Goal: Find specific page/section

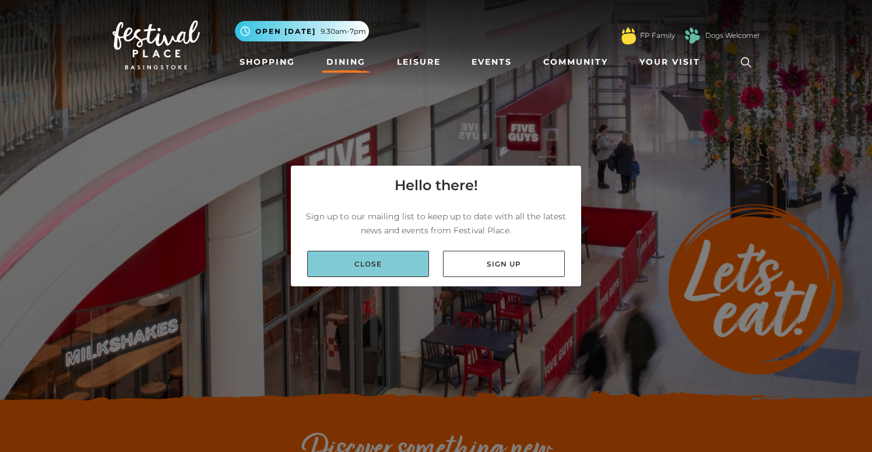
click at [365, 269] on link "Close" at bounding box center [368, 264] width 122 height 26
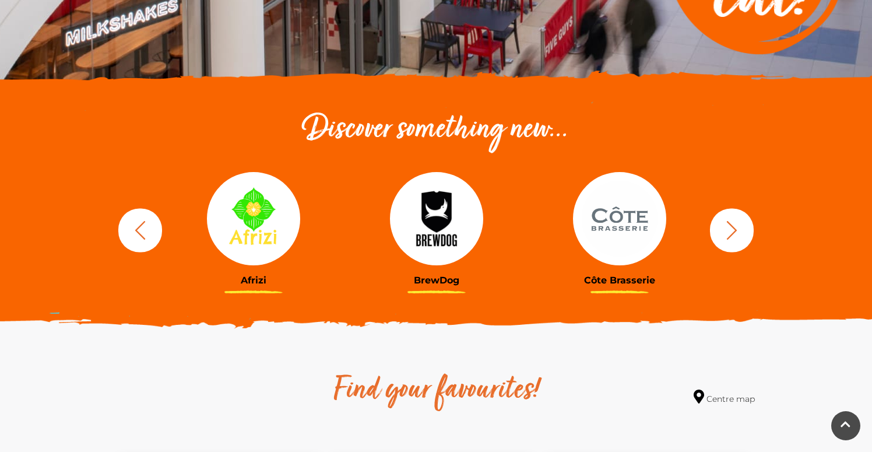
scroll to position [321, 0]
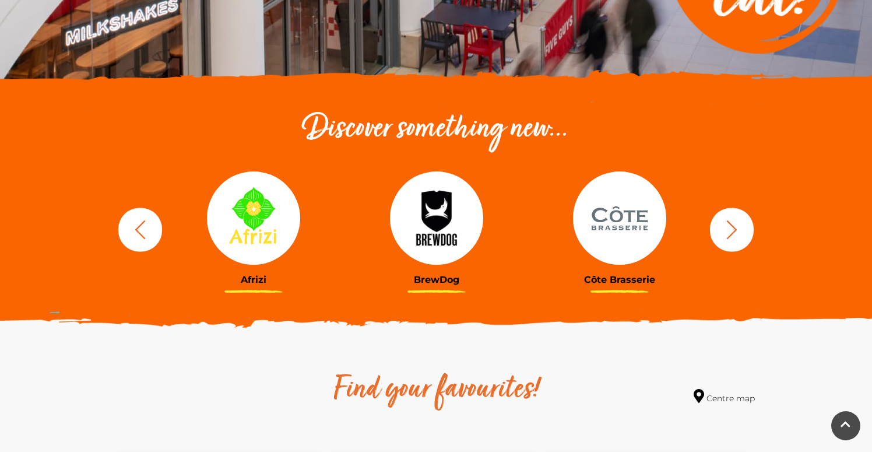
click at [738, 234] on icon "button" at bounding box center [732, 230] width 22 height 22
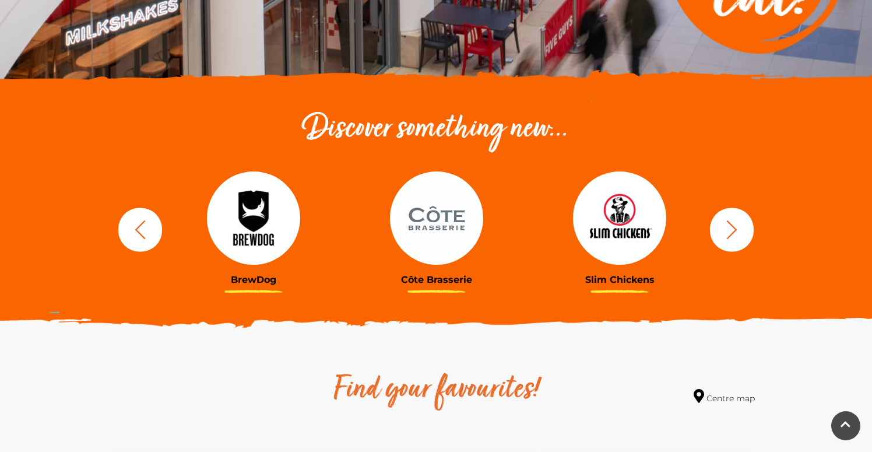
click at [738, 234] on icon "button" at bounding box center [732, 230] width 22 height 22
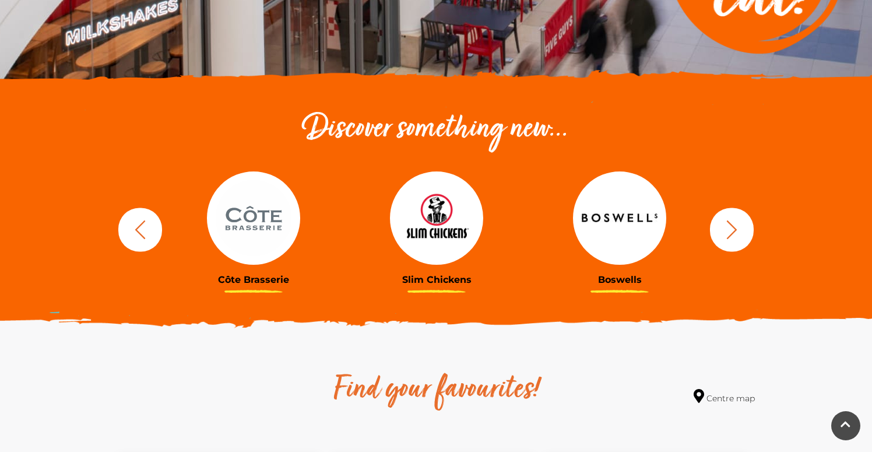
click at [738, 234] on icon "button" at bounding box center [732, 230] width 22 height 22
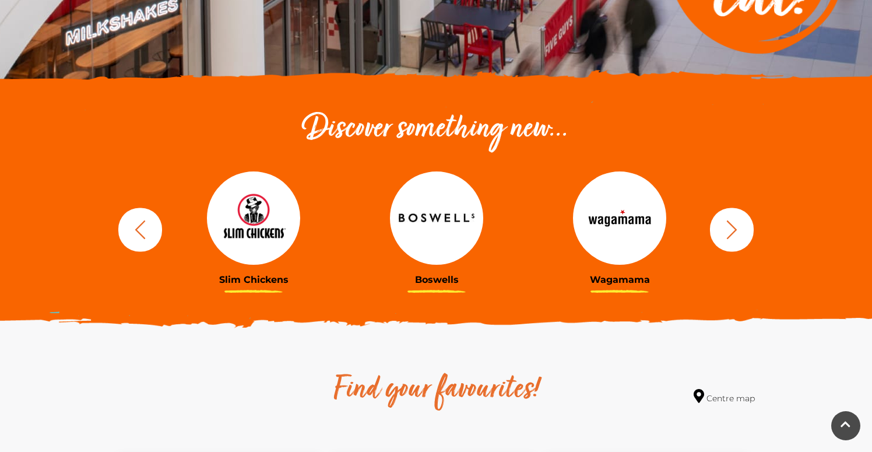
click at [738, 233] on icon "button" at bounding box center [732, 230] width 22 height 22
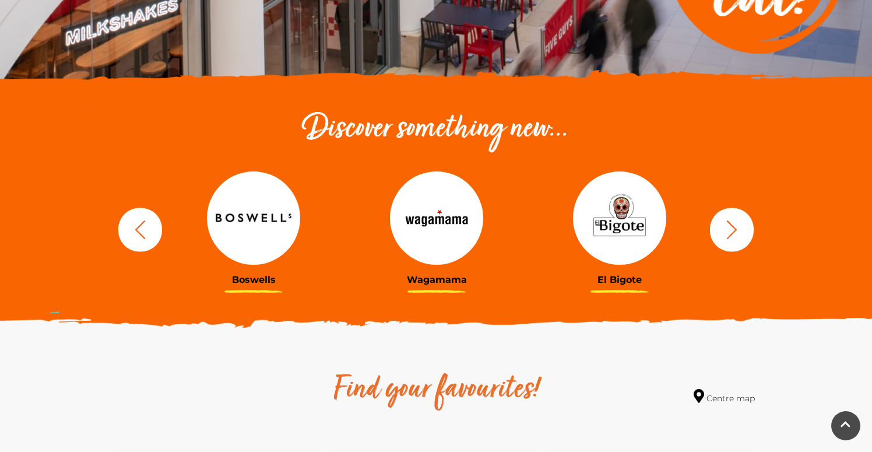
click at [631, 246] on img at bounding box center [619, 217] width 93 height 93
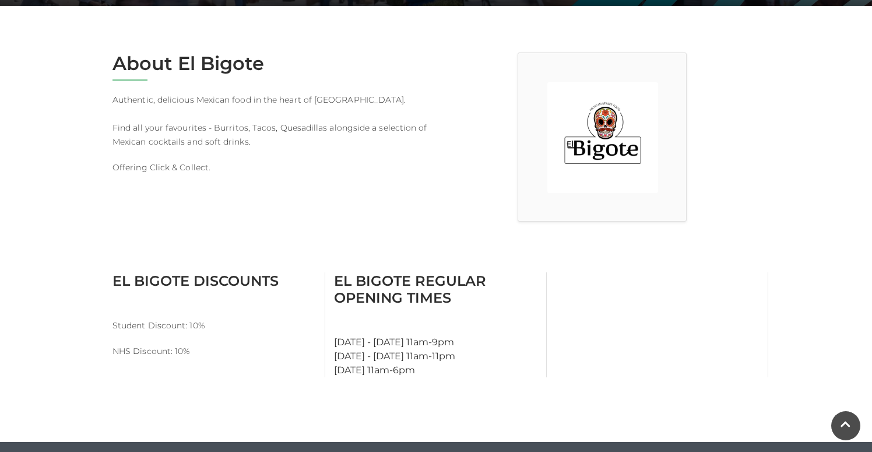
scroll to position [285, 0]
